Goal: Entertainment & Leisure: Consume media (video, audio)

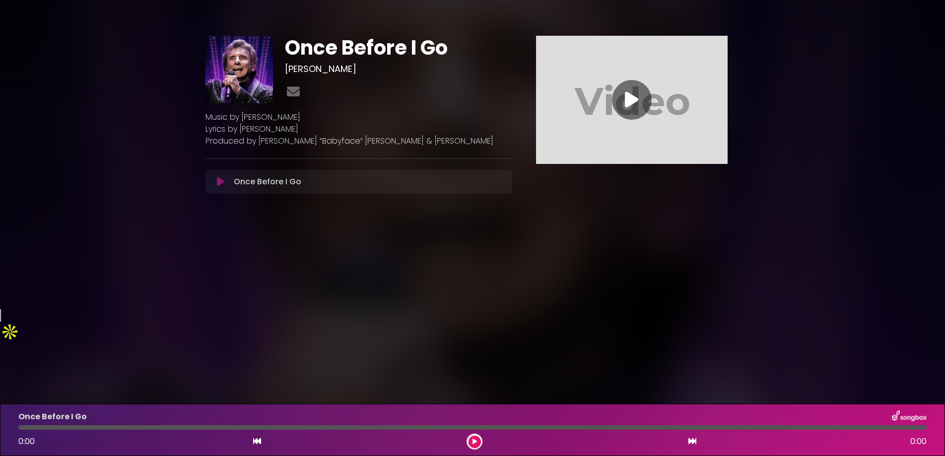
click at [220, 179] on icon at bounding box center [220, 182] width 7 height 10
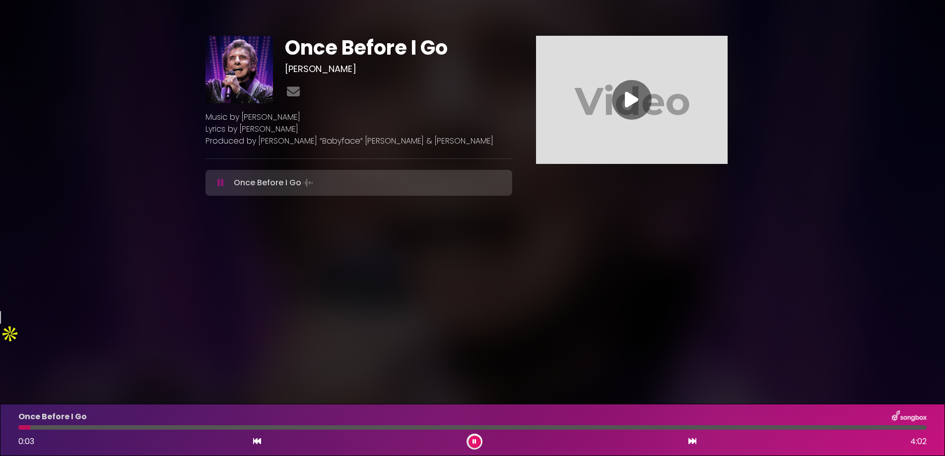
click at [88, 427] on div at bounding box center [472, 427] width 908 height 4
click at [196, 426] on div at bounding box center [472, 427] width 908 height 4
click at [254, 427] on div at bounding box center [472, 427] width 908 height 4
click at [279, 427] on div at bounding box center [472, 427] width 908 height 4
click at [421, 426] on div at bounding box center [472, 427] width 908 height 4
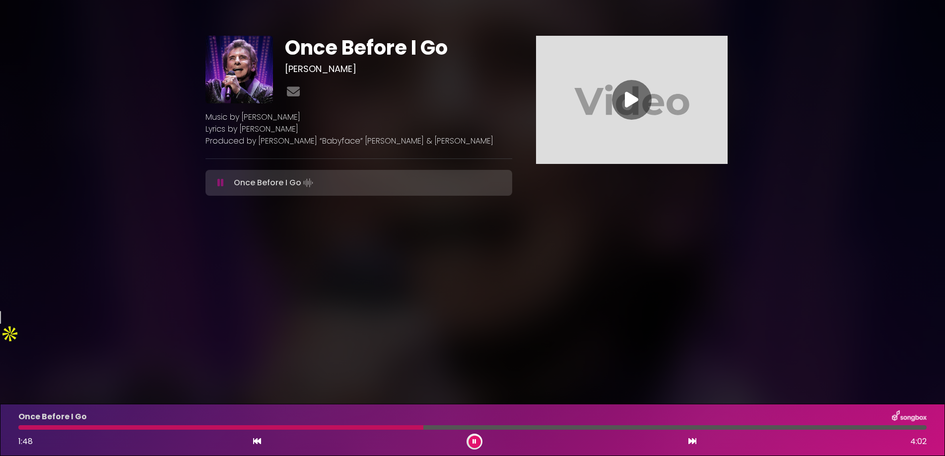
click at [472, 423] on div "Once Before I Go 1:48 4:02" at bounding box center [472, 429] width 920 height 39
click at [472, 426] on div at bounding box center [472, 427] width 908 height 4
click at [472, 446] on button at bounding box center [475, 441] width 12 height 12
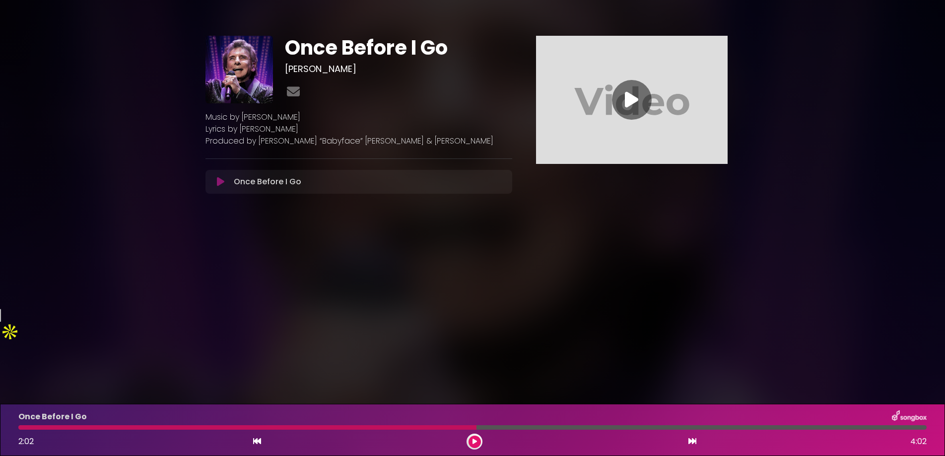
click at [472, 446] on button at bounding box center [475, 441] width 12 height 12
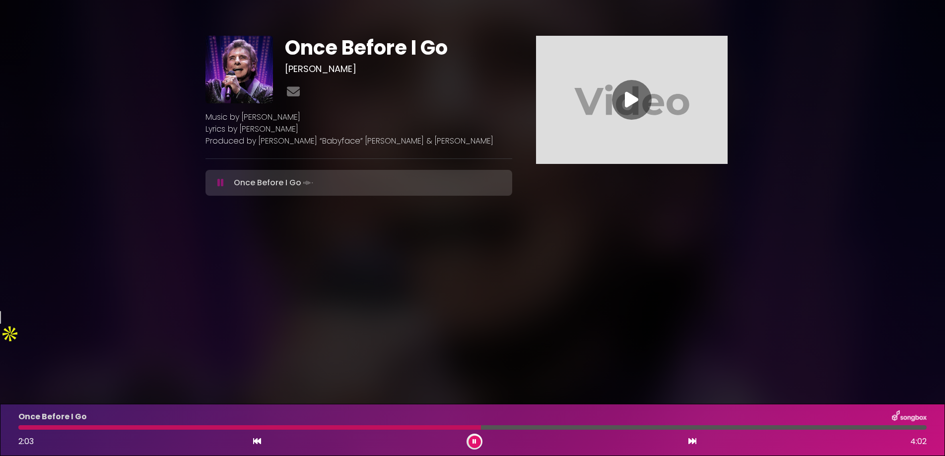
click at [516, 426] on div at bounding box center [472, 427] width 908 height 4
click at [576, 426] on div at bounding box center [472, 427] width 908 height 4
click at [610, 427] on div at bounding box center [472, 427] width 908 height 4
click at [655, 428] on div at bounding box center [472, 427] width 908 height 4
click at [740, 425] on div at bounding box center [472, 427] width 908 height 4
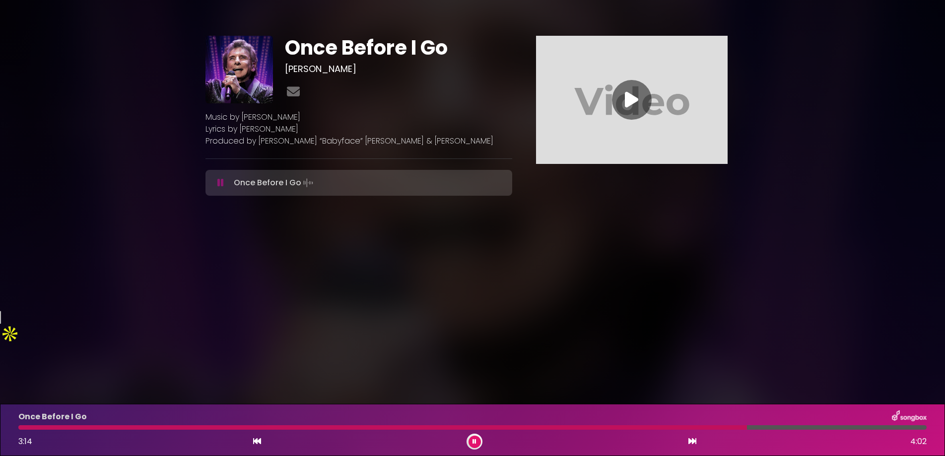
click at [476, 441] on icon at bounding box center [475, 441] width 4 height 6
